Goal: Task Accomplishment & Management: Use online tool/utility

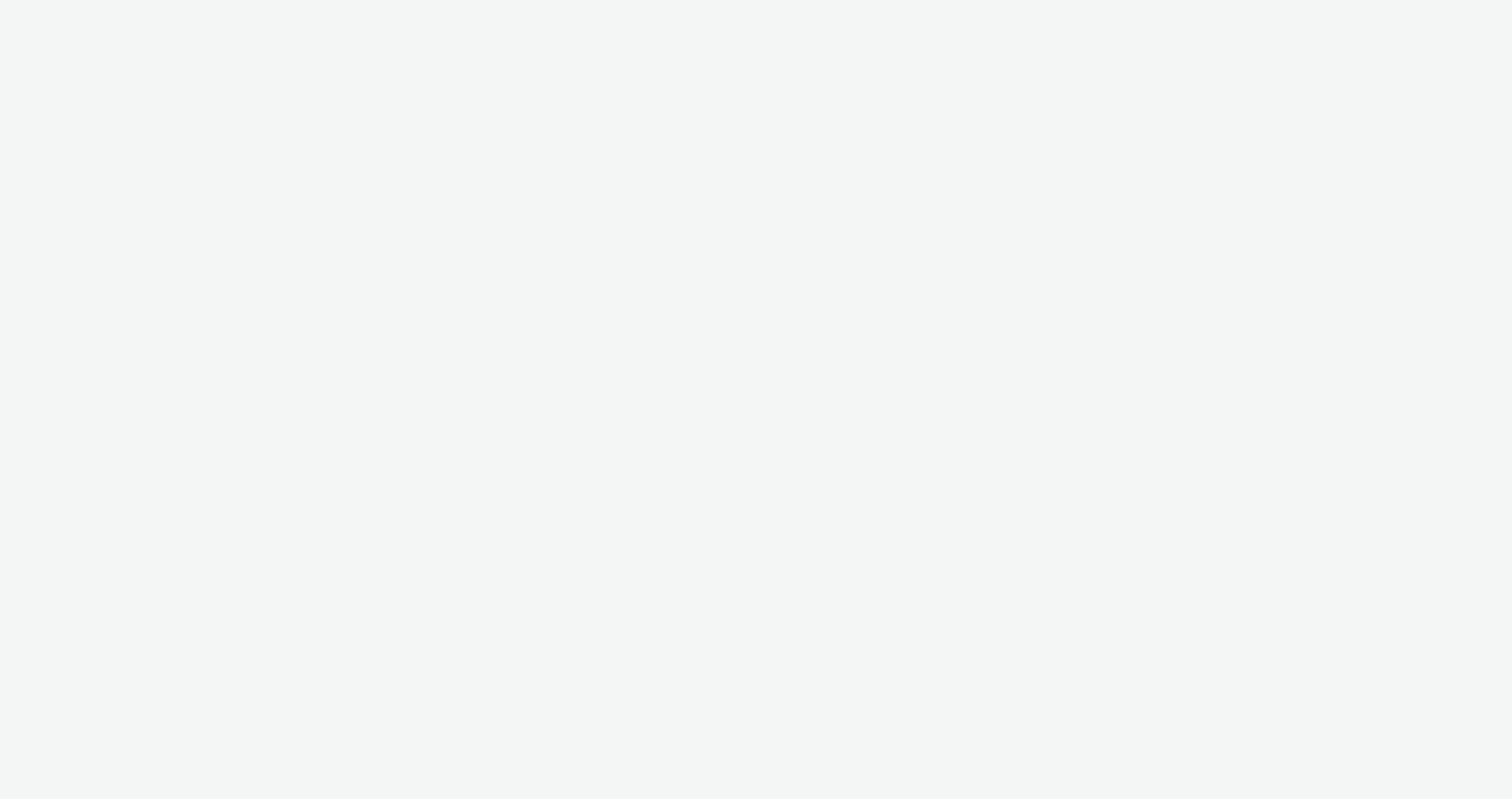
select select "ac009755-aa48-4799-8050-7a339a378eb8"
select select "974f22a8-96bf-4ab0-903c-b2da3aad1b4f"
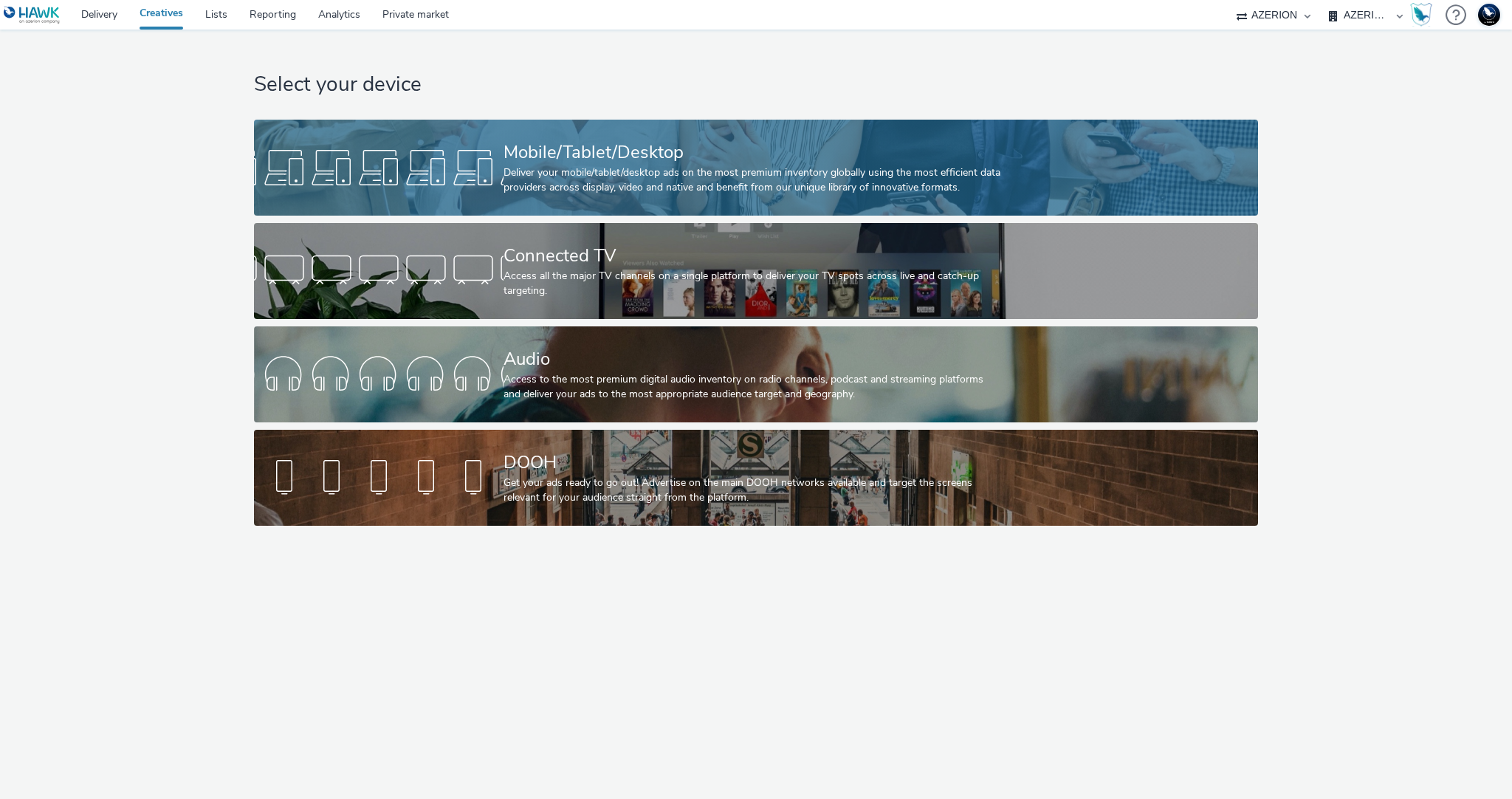
click at [571, 181] on div "Deliver your mobile/tablet/desktop ads on the most premium inventory globally u…" at bounding box center [753, 180] width 499 height 31
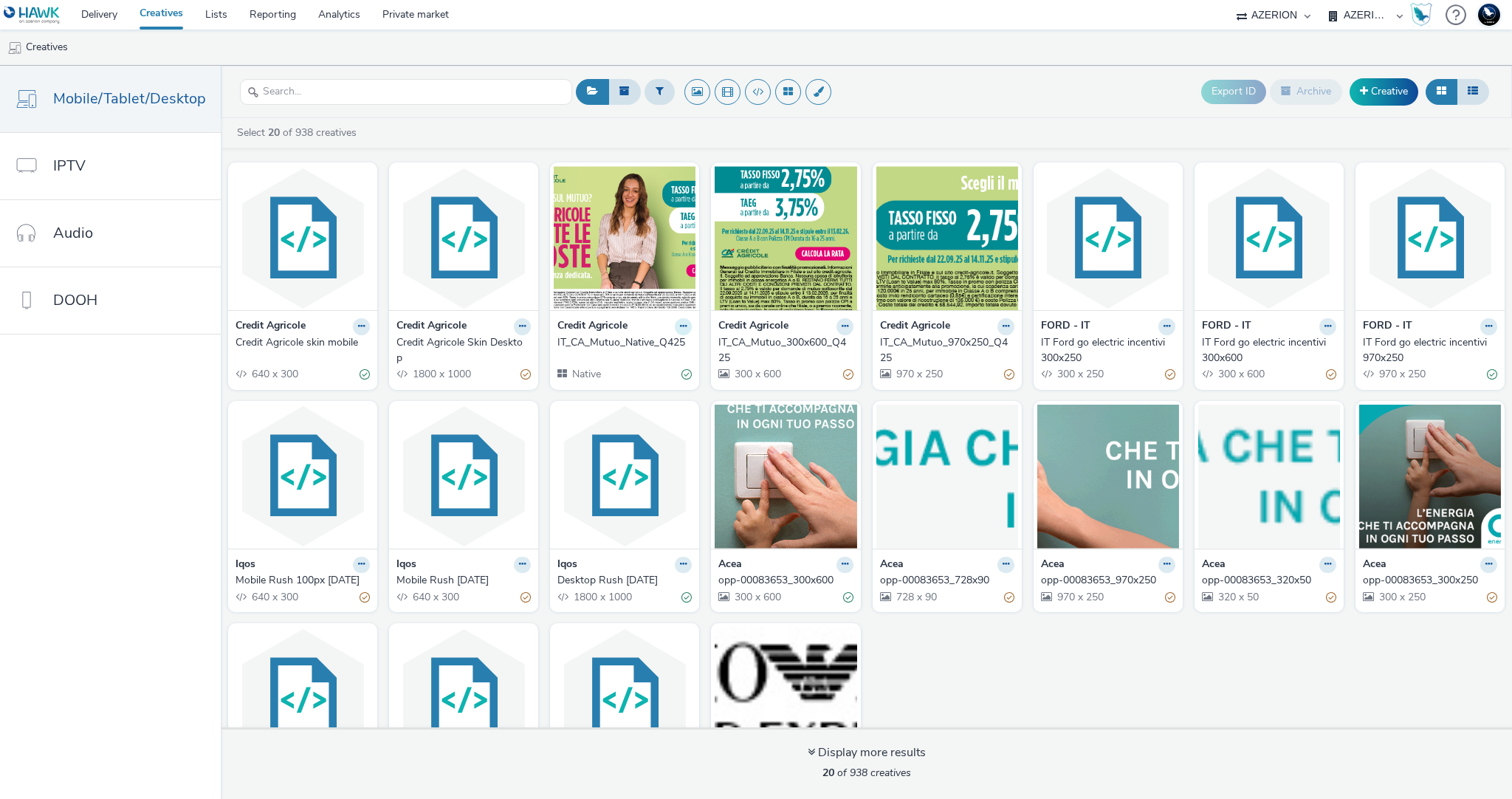
click at [682, 322] on icon at bounding box center [683, 325] width 6 height 9
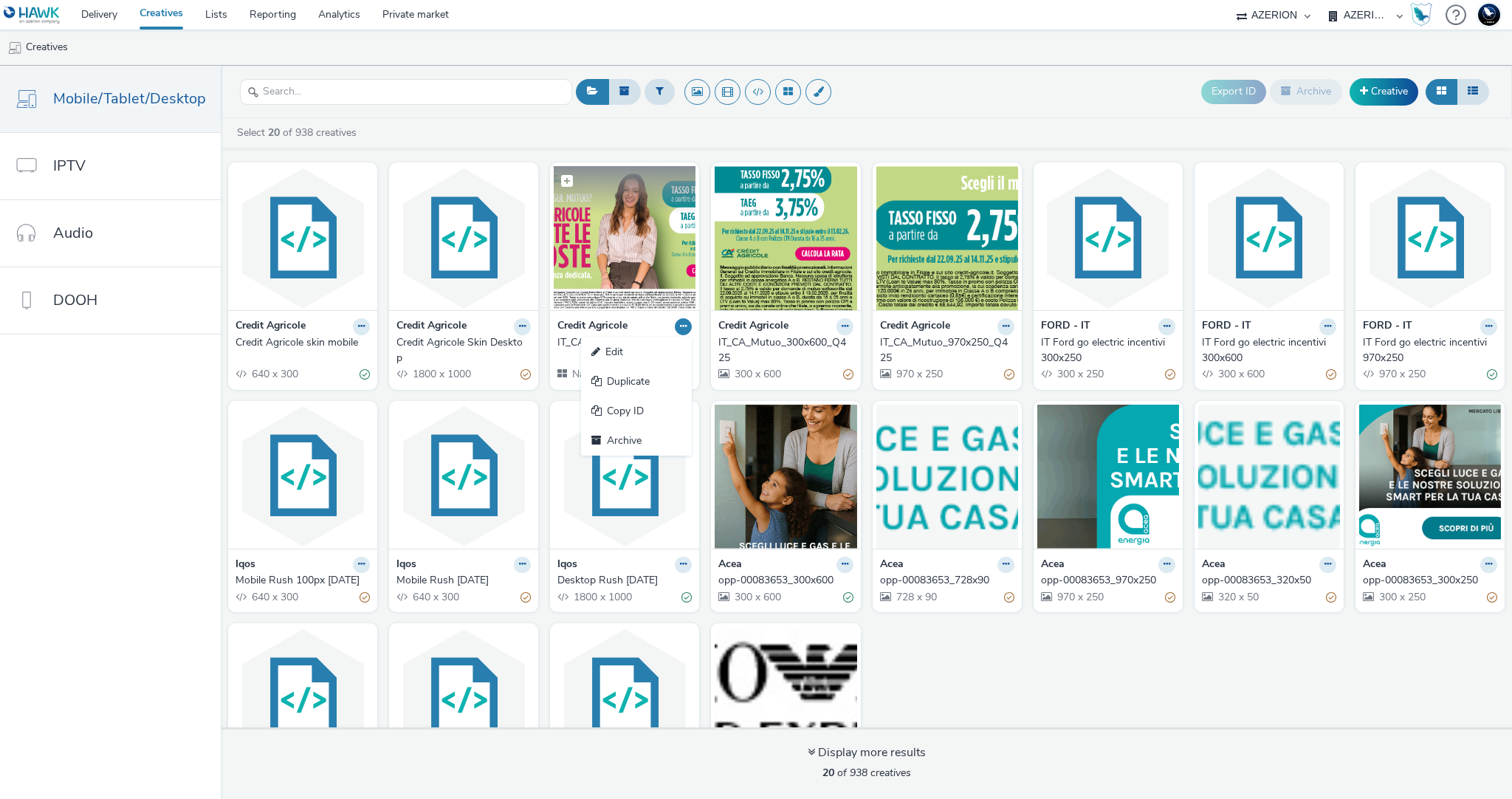
click at [627, 274] on img at bounding box center [624, 238] width 142 height 144
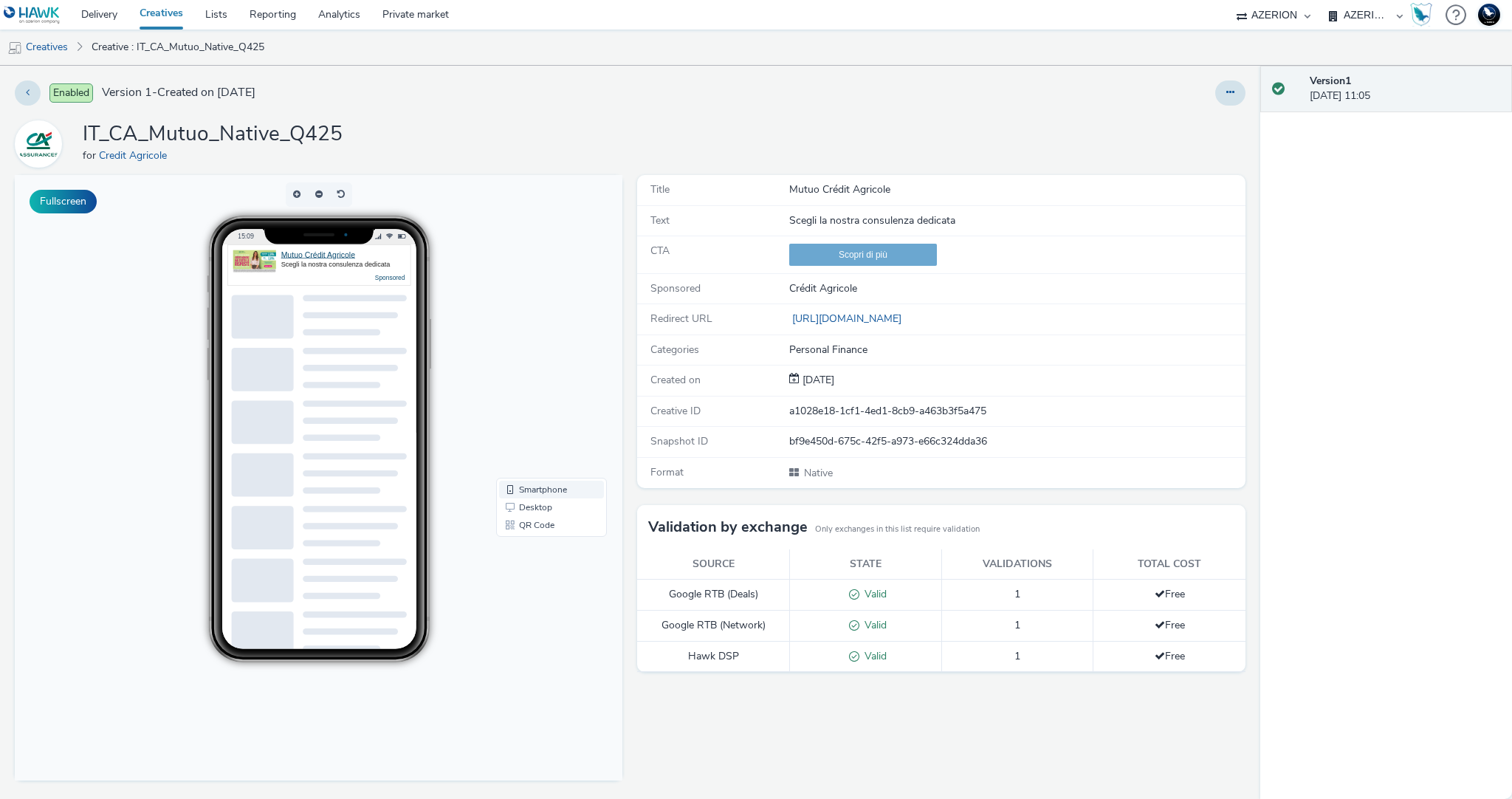
click at [548, 488] on link "Smartphone" at bounding box center [551, 489] width 105 height 18
click at [542, 523] on link "QR Code" at bounding box center [551, 525] width 105 height 18
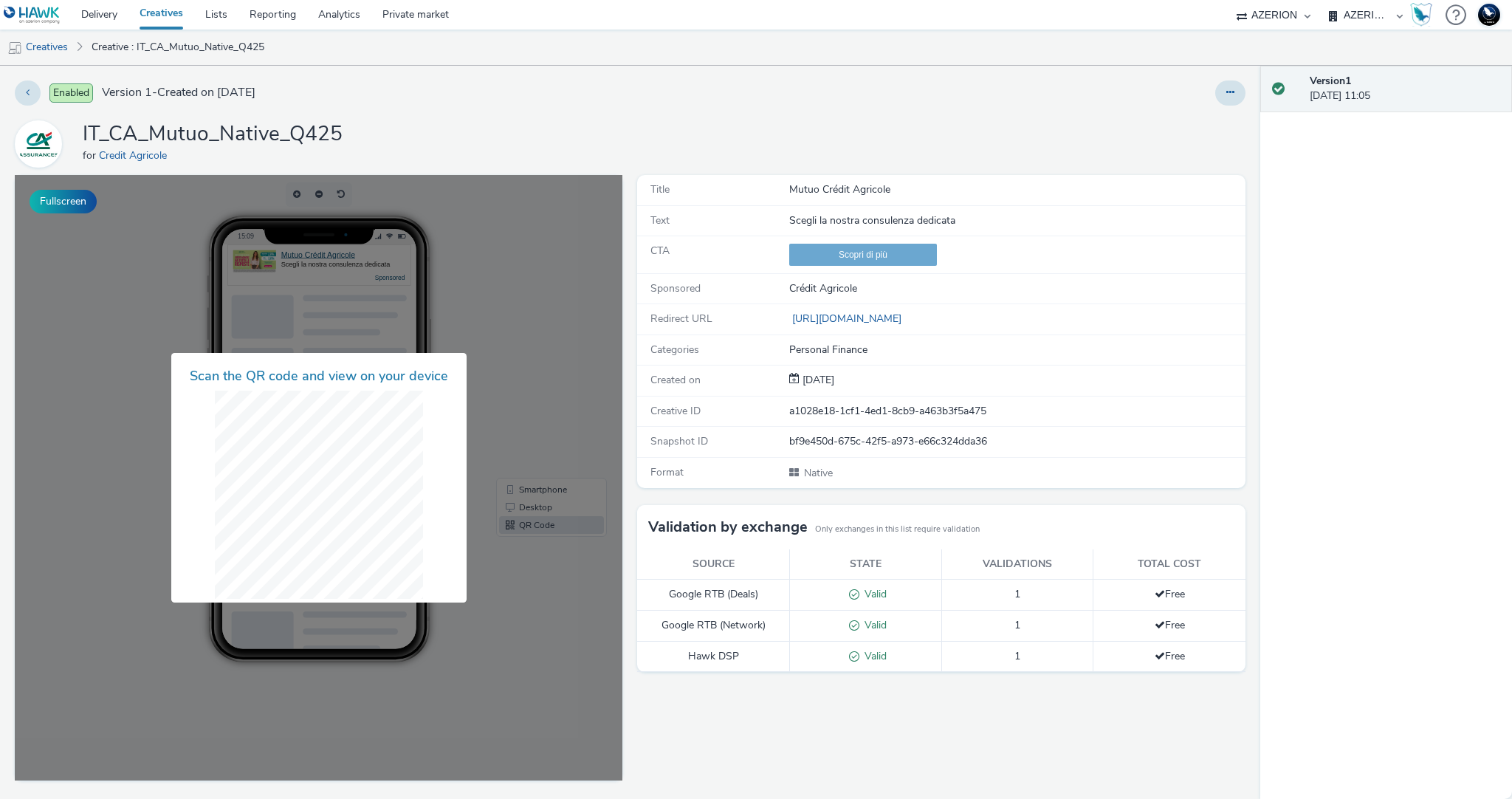
click at [533, 332] on div at bounding box center [318, 478] width 608 height 605
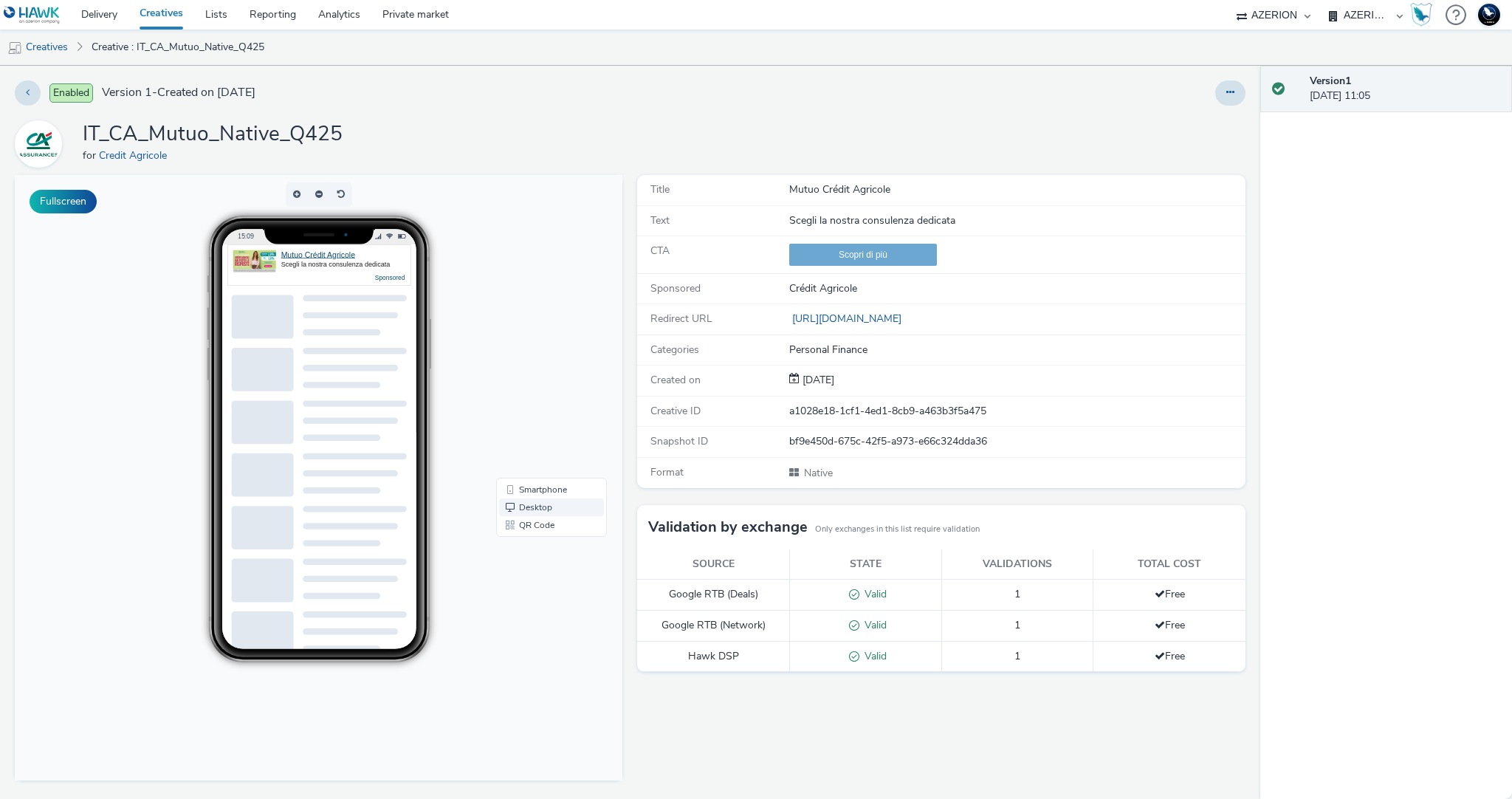
click at [530, 506] on link "Desktop" at bounding box center [551, 507] width 105 height 18
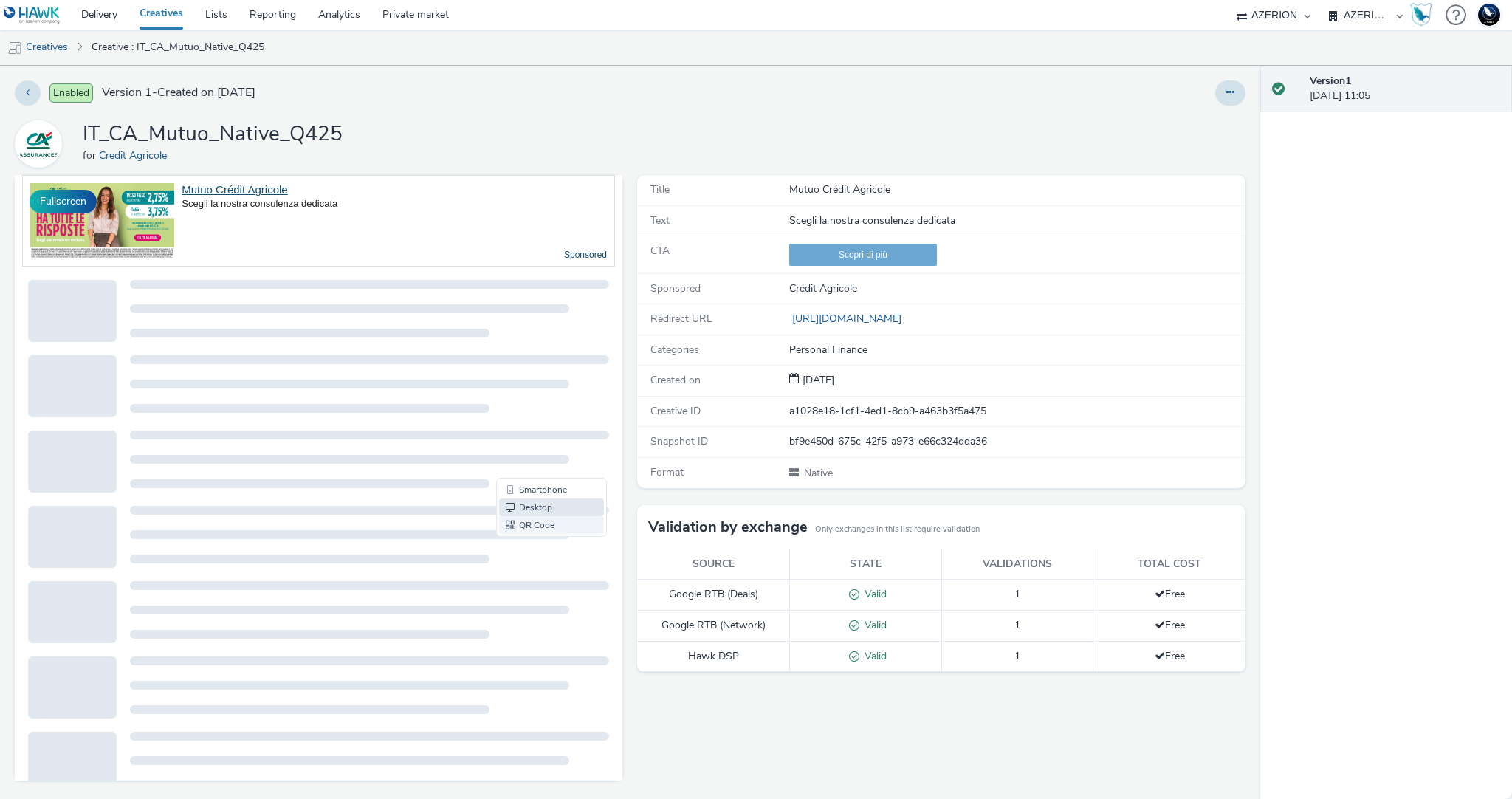
click at [532, 525] on link "QR Code" at bounding box center [551, 525] width 105 height 18
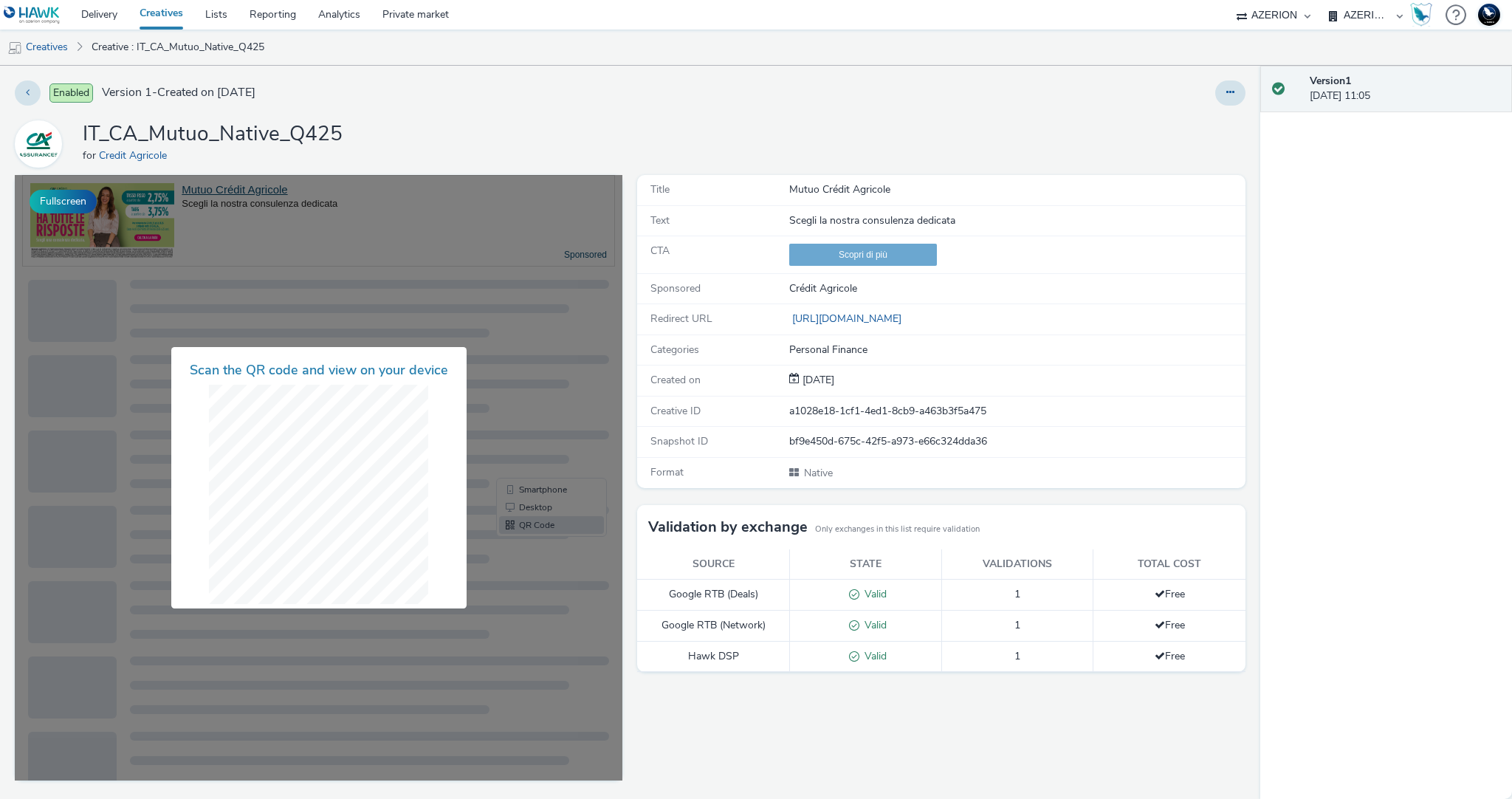
click at [545, 521] on div at bounding box center [318, 478] width 608 height 605
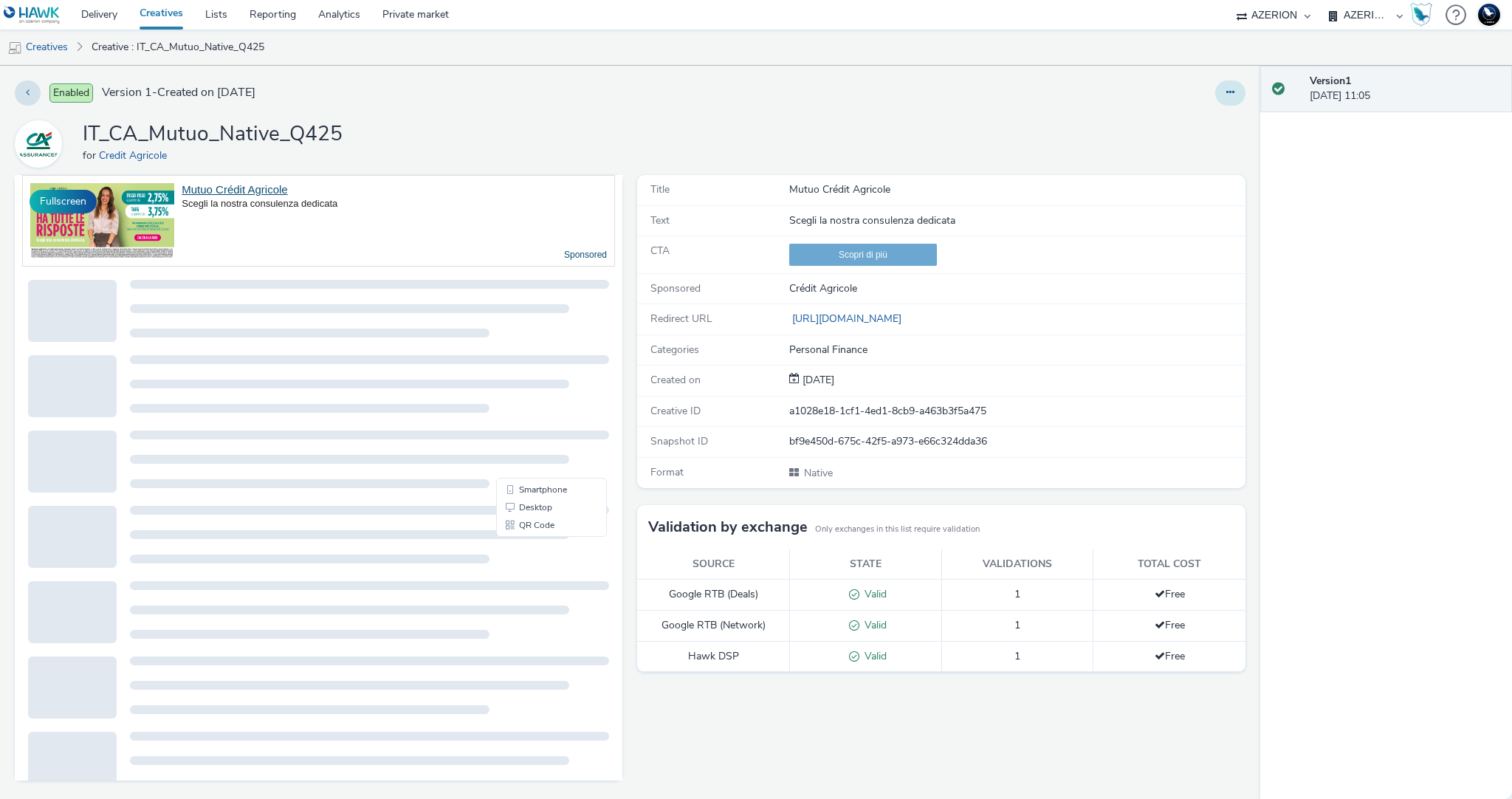
click at [1231, 90] on icon at bounding box center [1230, 92] width 8 height 10
click at [1059, 113] on div "Enabled Version 1 - Created on [DATE] Edit Duplicate Copy ID Archive IT_CA_Mutu…" at bounding box center [630, 432] width 1260 height 733
click at [1232, 92] on icon at bounding box center [1230, 92] width 8 height 10
click at [1199, 118] on link "Edit" at bounding box center [1190, 122] width 111 height 30
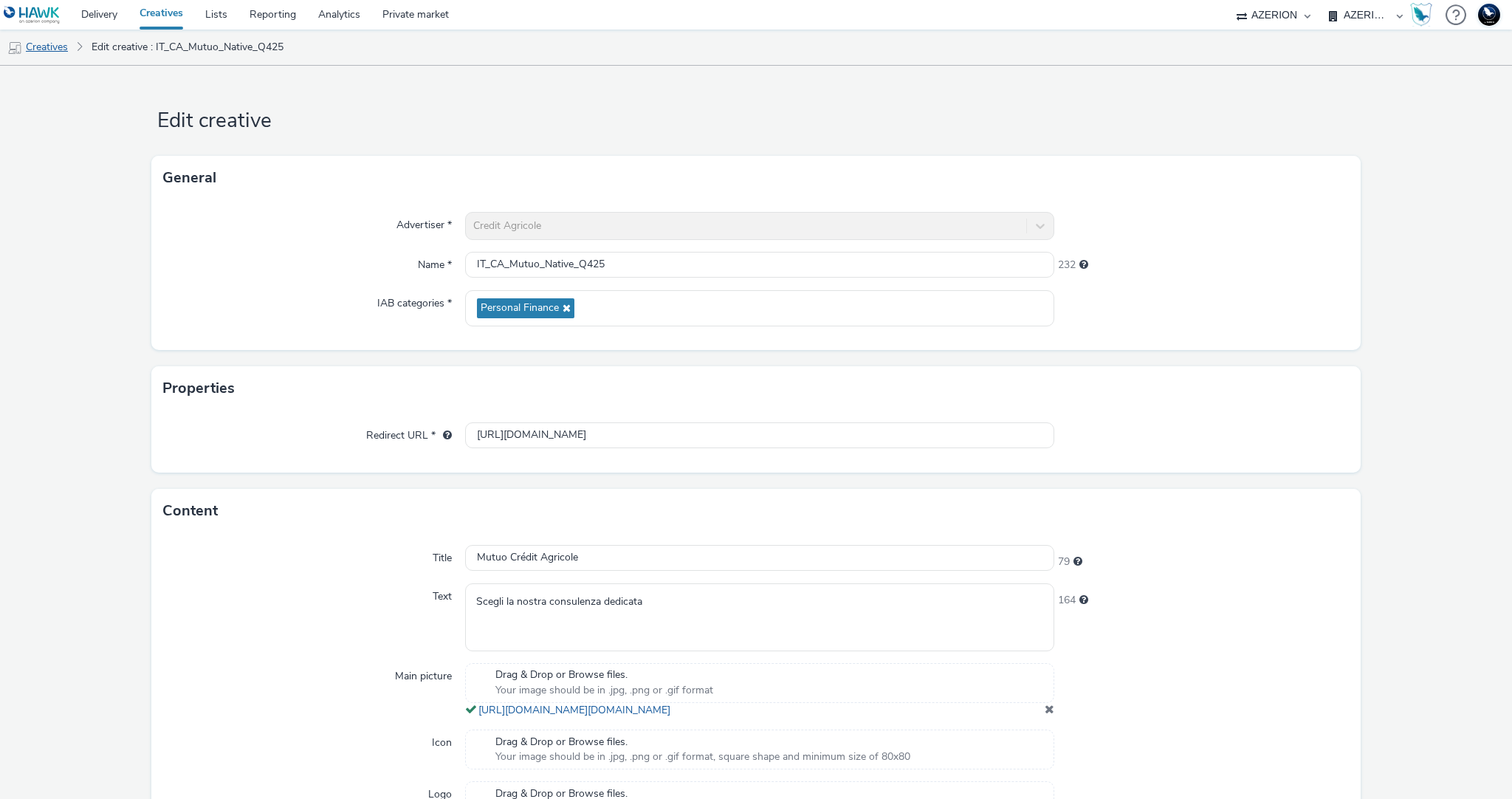
click at [47, 49] on link "Creatives" at bounding box center [38, 47] width 75 height 35
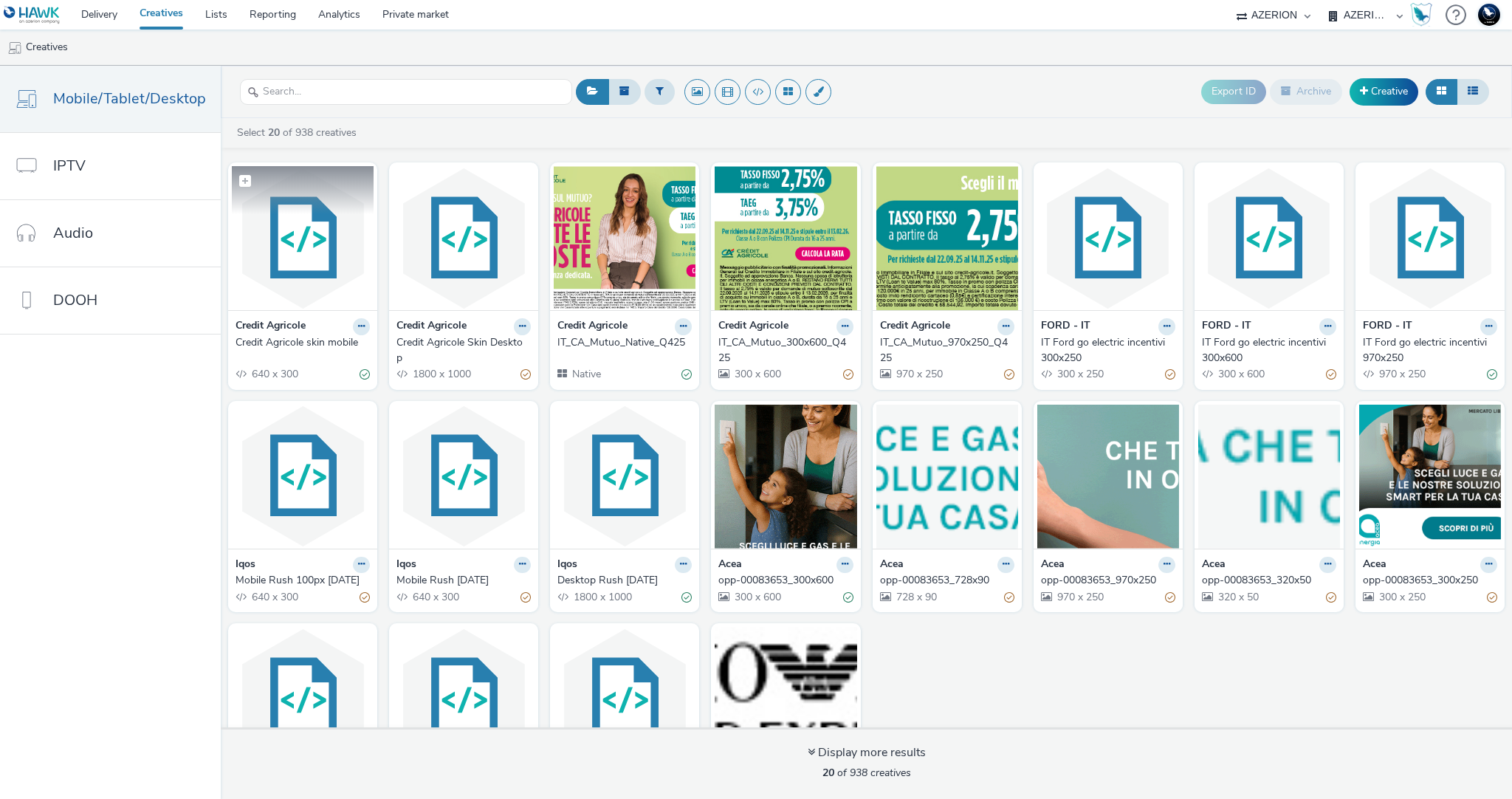
click at [301, 249] on img at bounding box center [303, 238] width 142 height 144
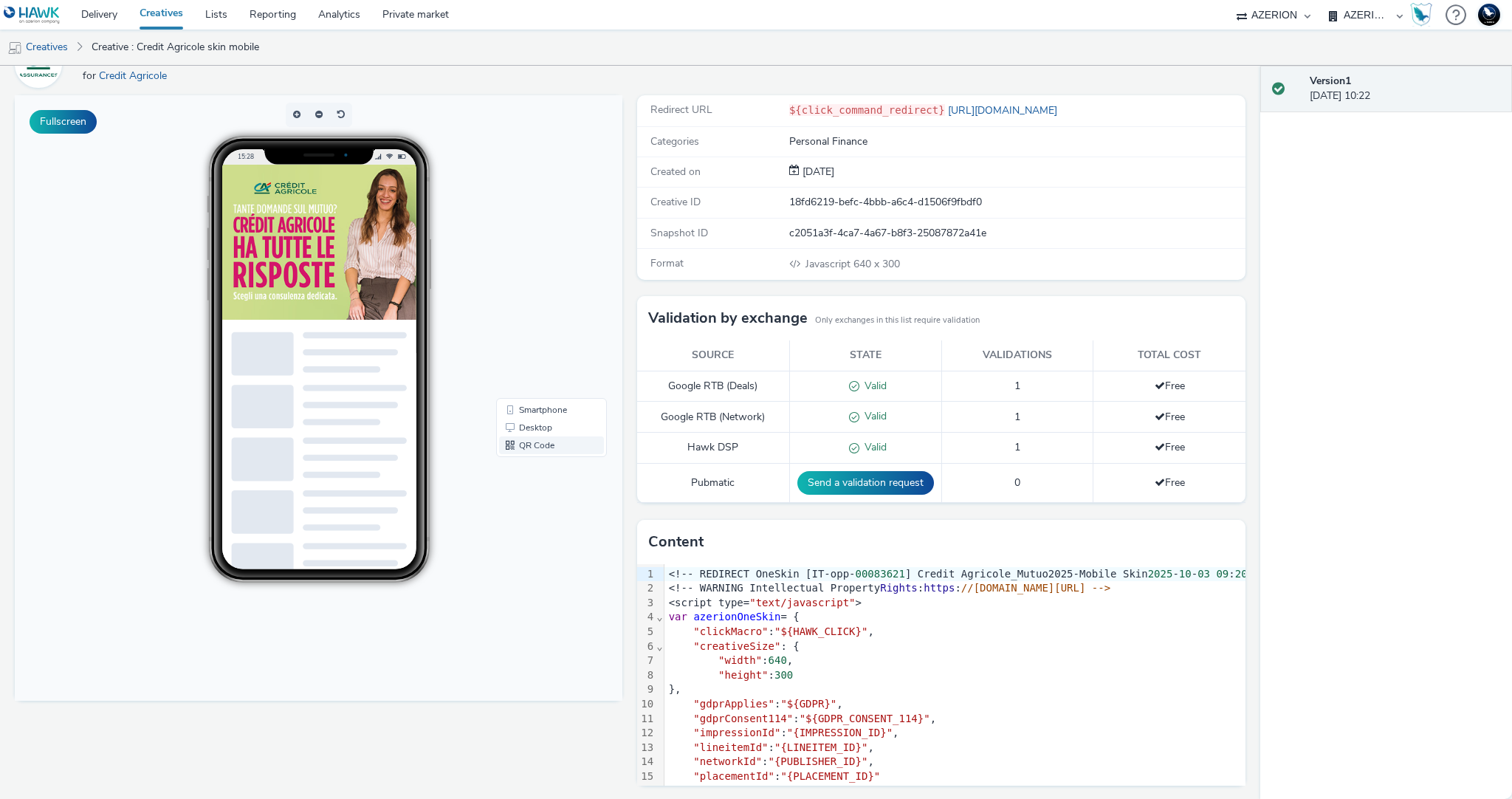
click at [524, 445] on link "QR Code" at bounding box center [551, 445] width 105 height 18
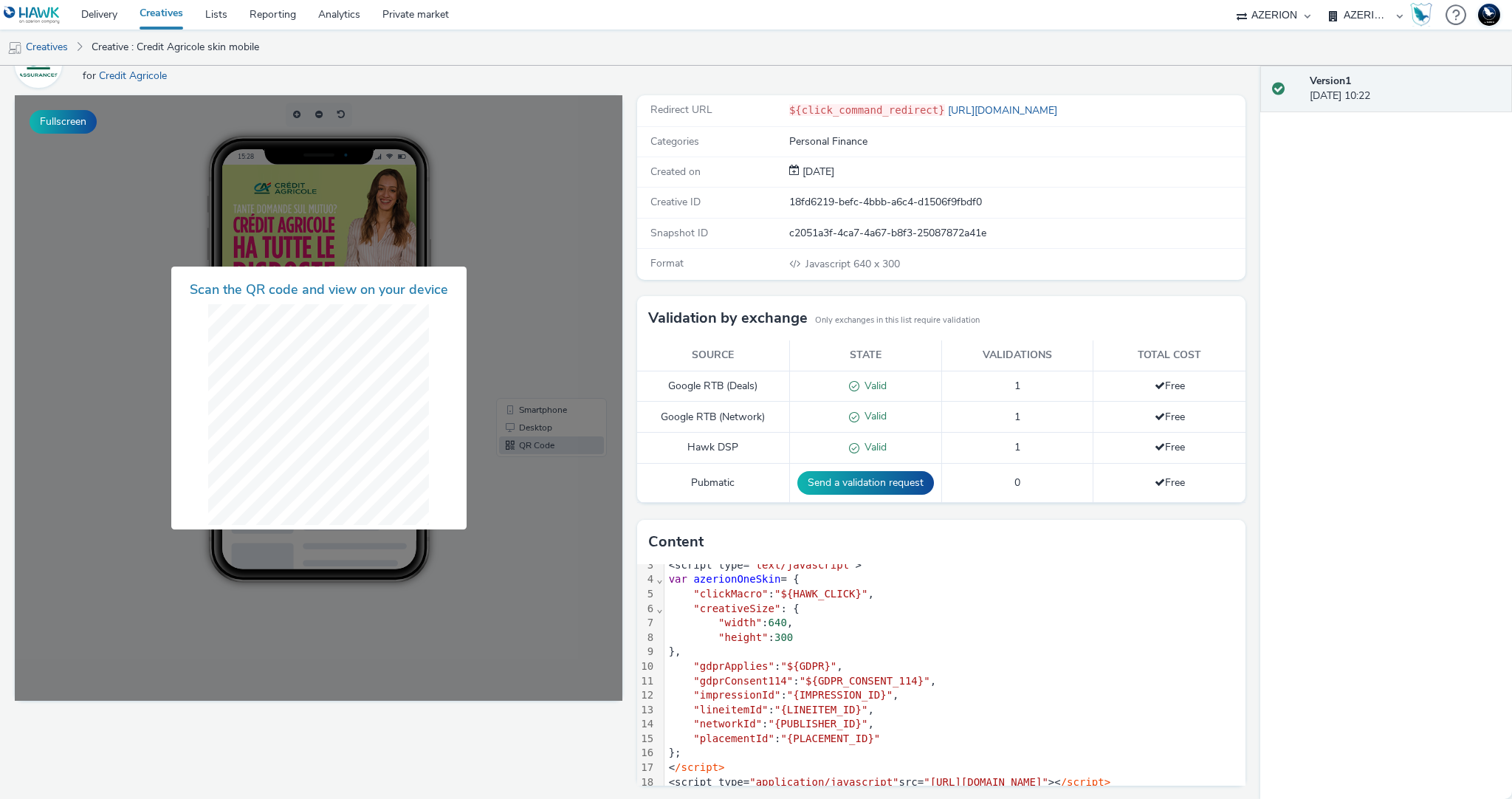
scroll to position [44, 0]
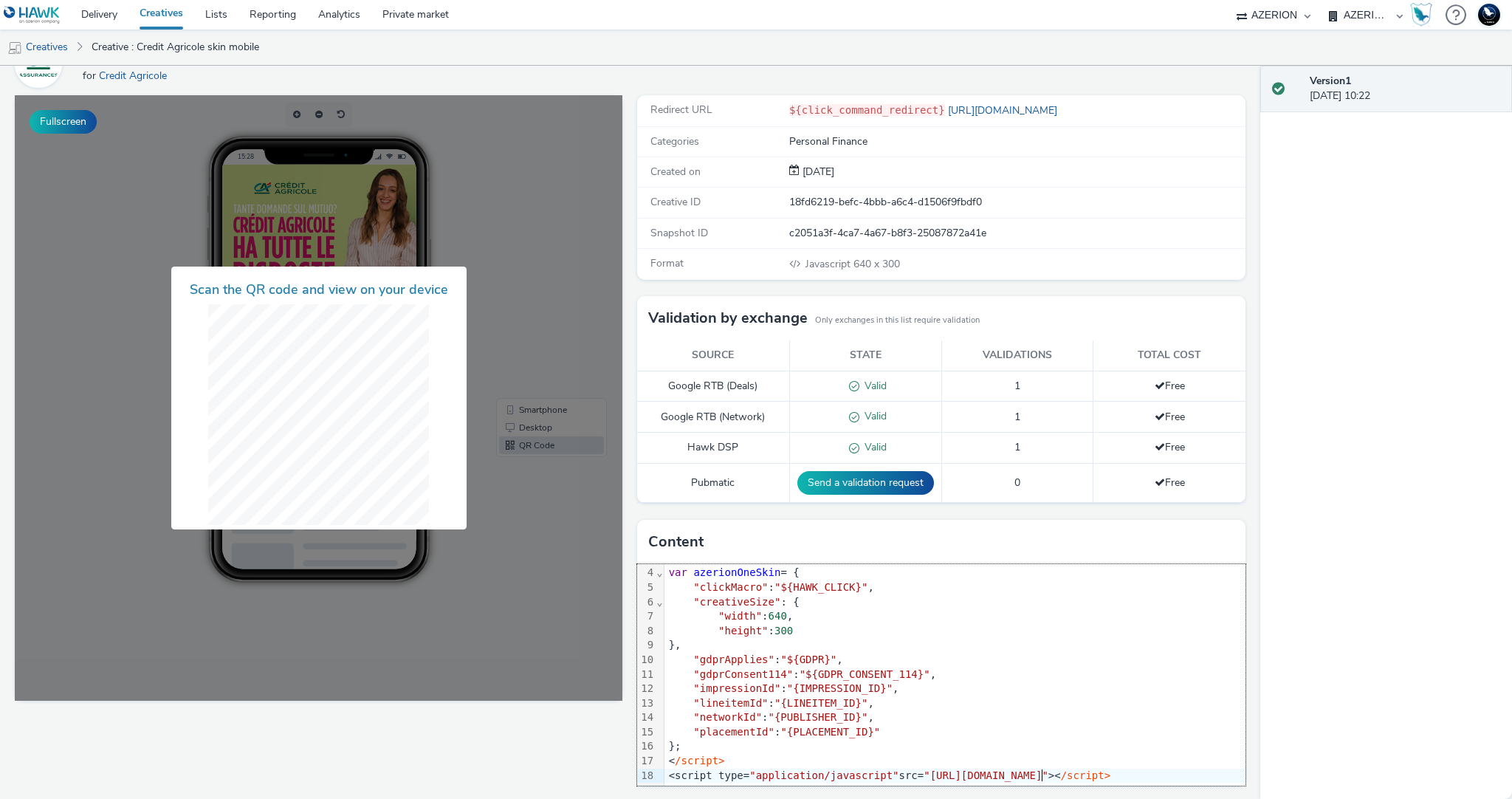
click at [1045, 773] on span ""[URL][DOMAIN_NAME]"" at bounding box center [986, 775] width 125 height 12
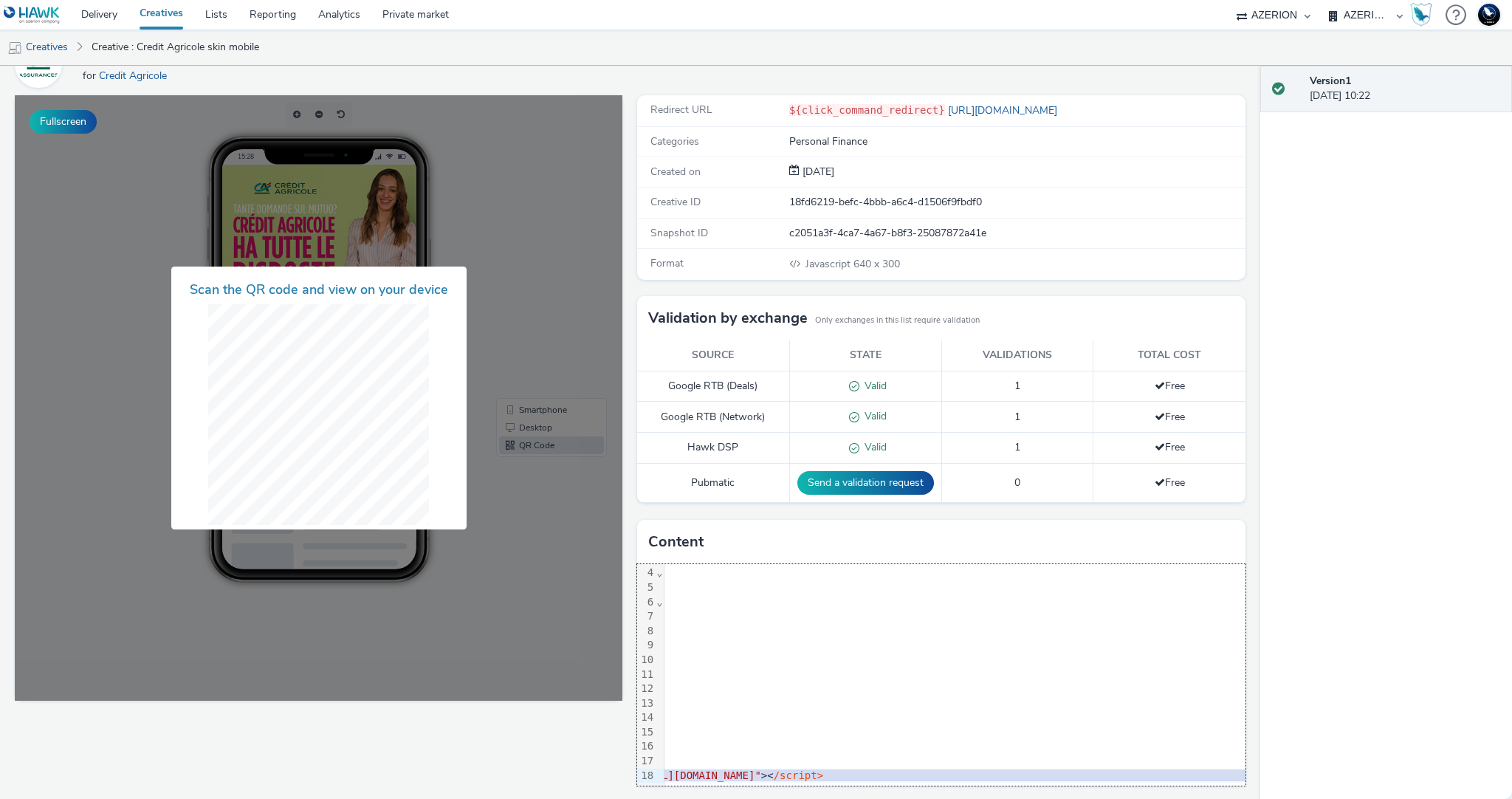
scroll to position [44, 346]
drag, startPoint x: 936, startPoint y: 771, endPoint x: 1176, endPoint y: 772, distance: 240.0
click at [703, 772] on span ""[URL][DOMAIN_NAME]"" at bounding box center [640, 775] width 125 height 12
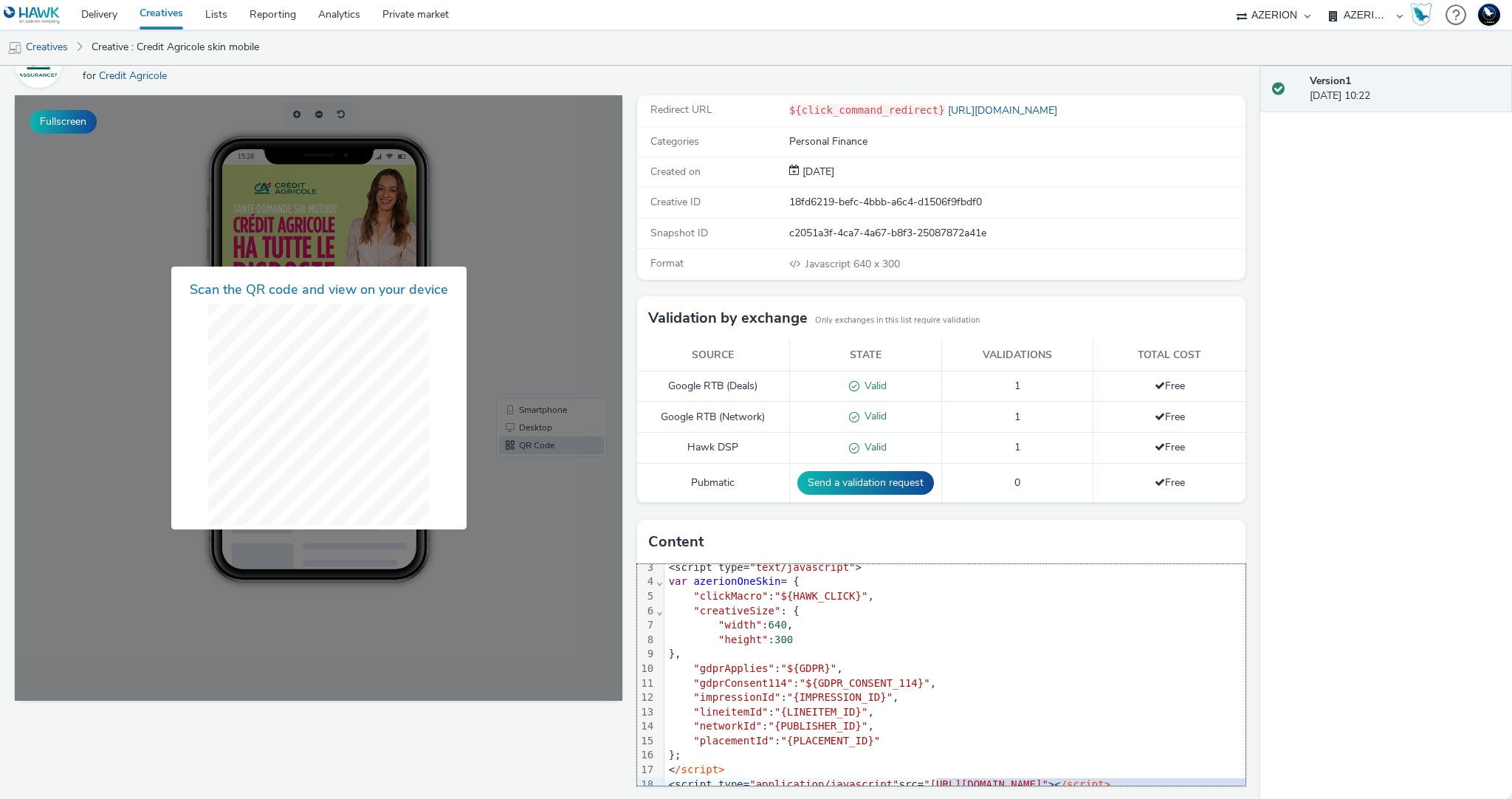
scroll to position [44, 0]
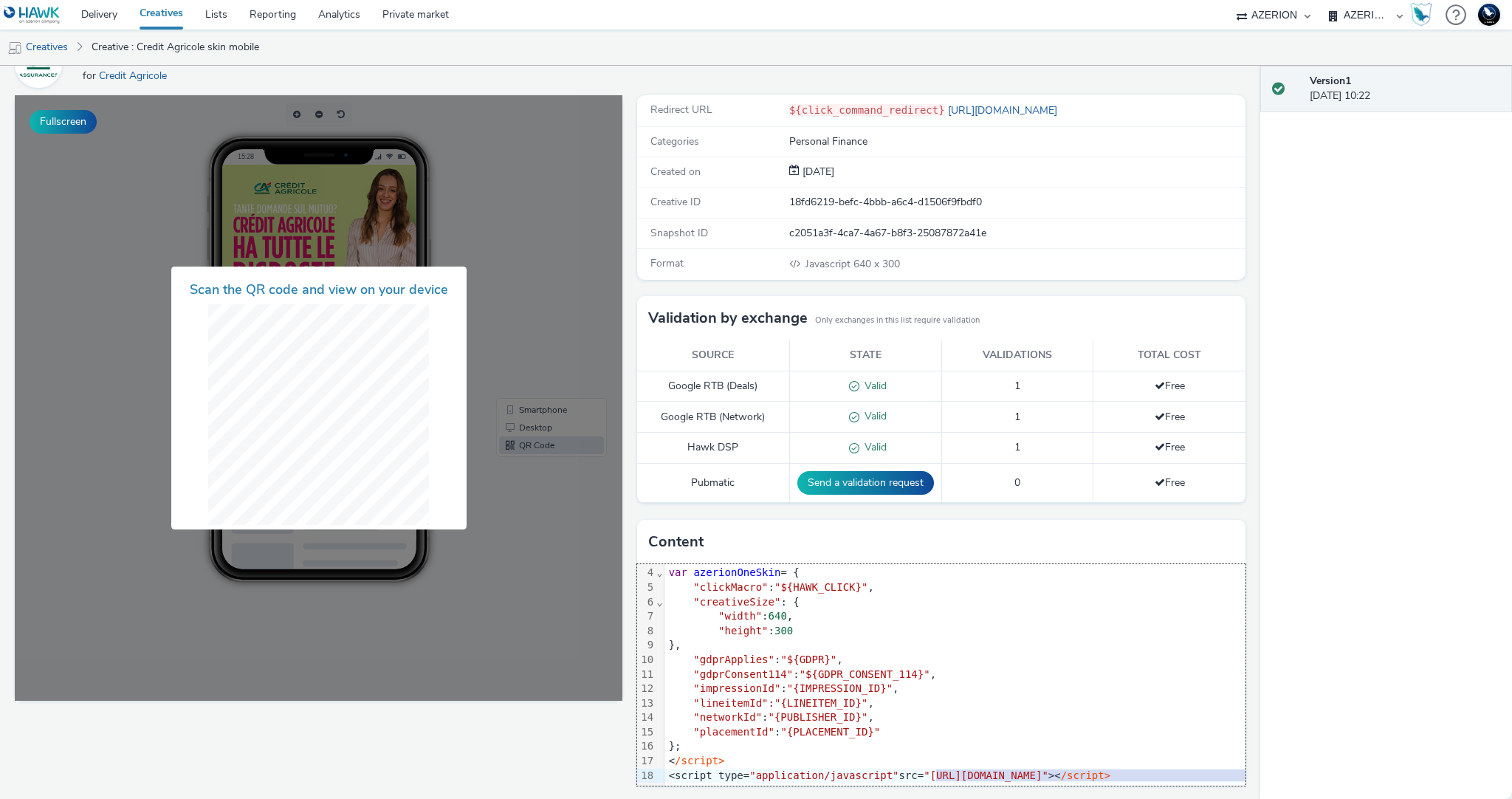
click at [519, 300] on div at bounding box center [318, 398] width 608 height 605
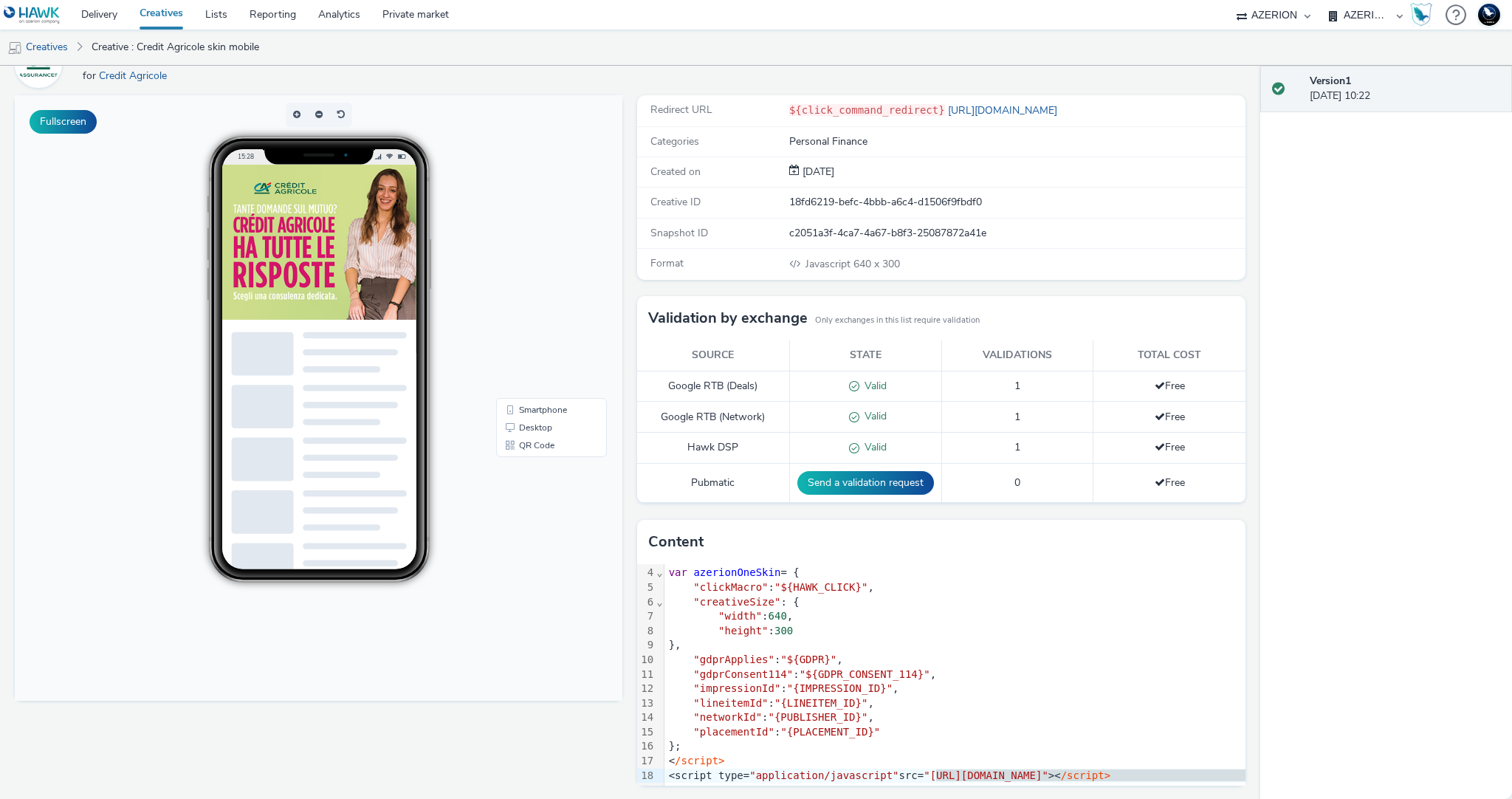
scroll to position [0, 0]
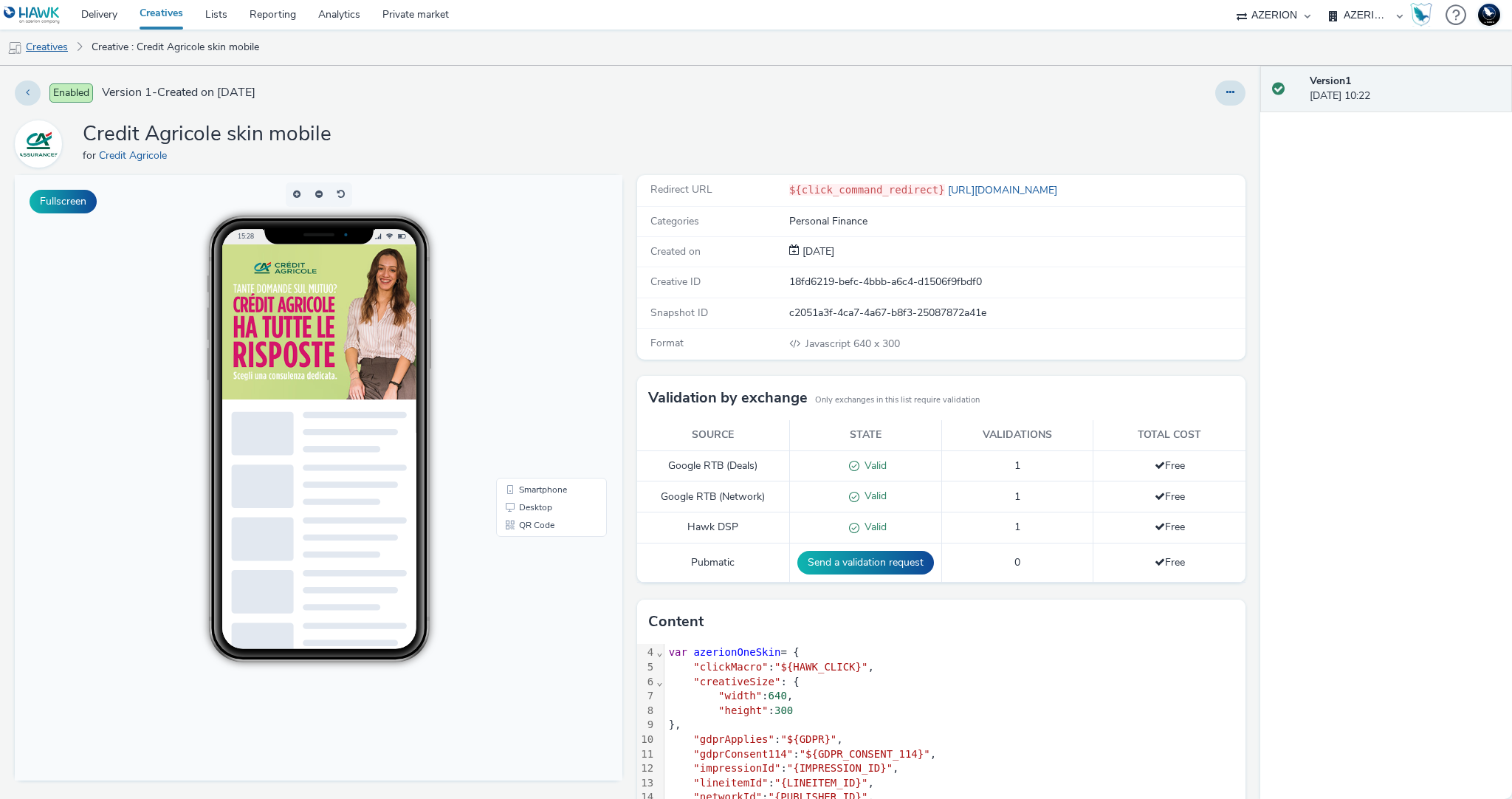
click at [53, 48] on link "Creatives" at bounding box center [38, 47] width 75 height 35
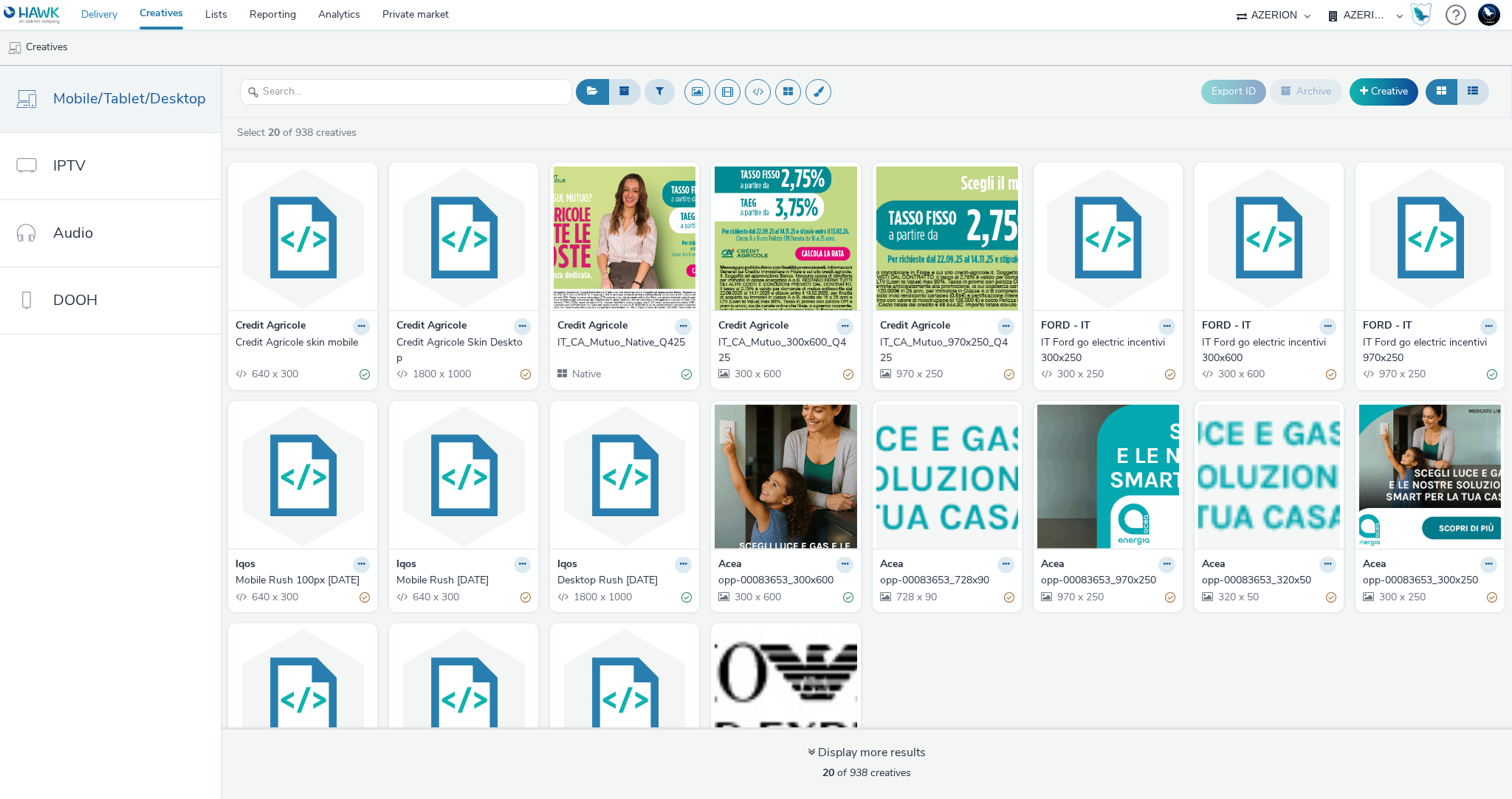
click at [100, 20] on link "Delivery" at bounding box center [99, 15] width 58 height 30
